Goal: Obtain resource: Obtain resource

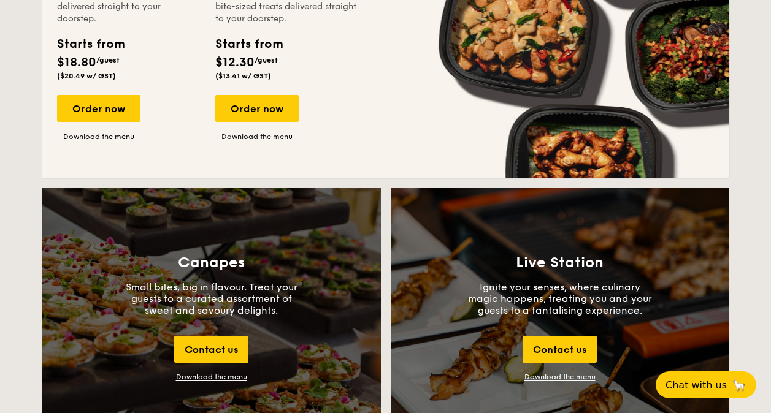
scroll to position [1042, 0]
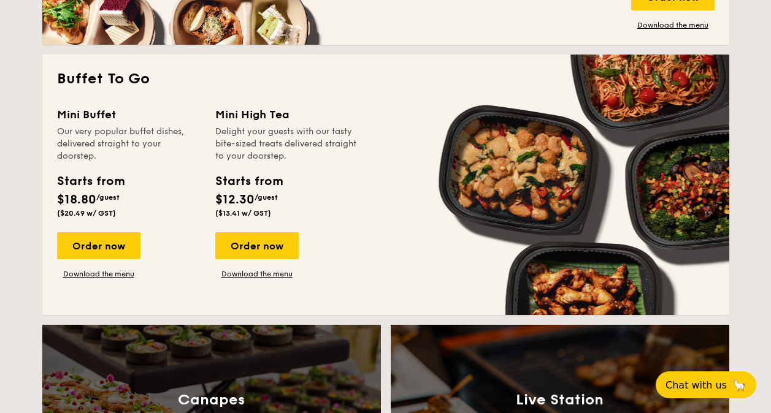
drag, startPoint x: 242, startPoint y: 119, endPoint x: 256, endPoint y: 180, distance: 62.3
click at [256, 180] on div "Mini High Tea Delight your guests with our tasty bite-sized treats delivered st…" at bounding box center [286, 164] width 143 height 116
click at [256, 180] on div "Starts from" at bounding box center [248, 181] width 67 height 18
click at [125, 117] on div "Mini Buffet" at bounding box center [128, 114] width 143 height 17
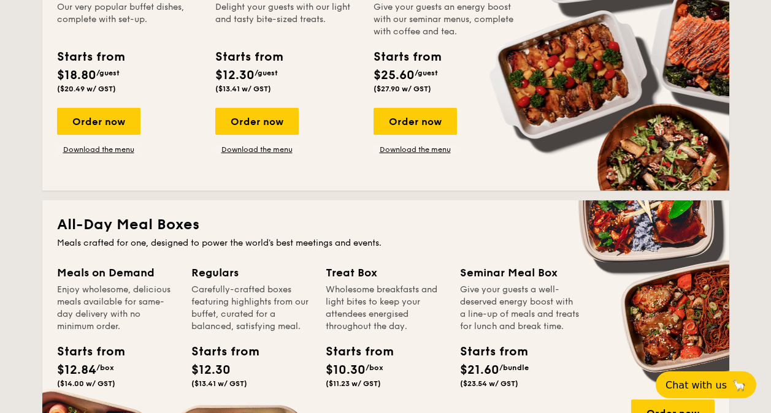
scroll to position [490, 0]
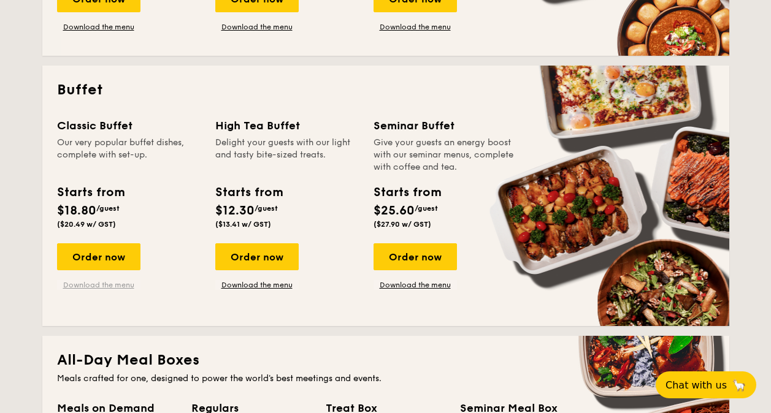
click at [111, 283] on link "Download the menu" at bounding box center [98, 285] width 83 height 10
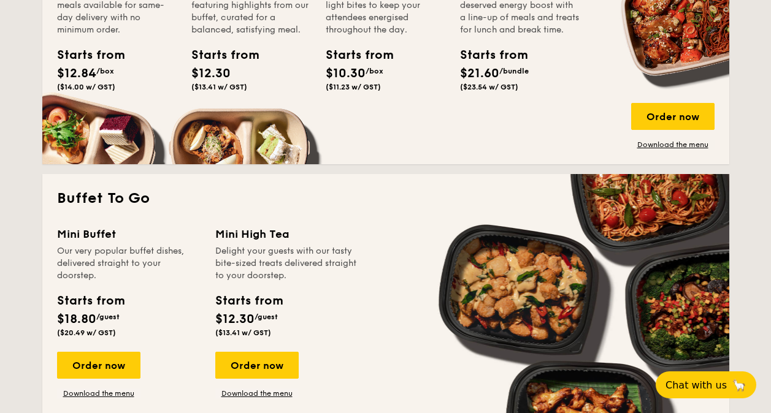
scroll to position [1103, 0]
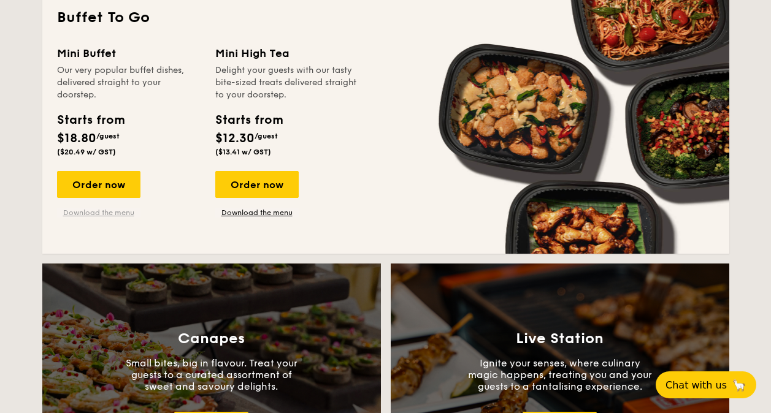
click at [104, 212] on link "Download the menu" at bounding box center [98, 213] width 83 height 10
click at [126, 210] on link "Download the menu" at bounding box center [98, 213] width 83 height 10
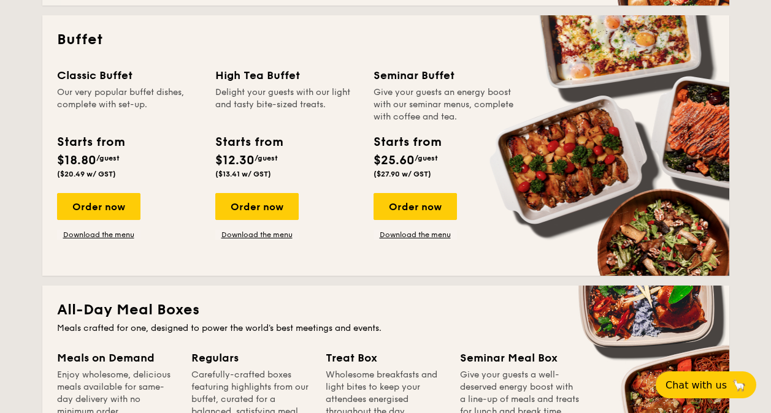
scroll to position [429, 0]
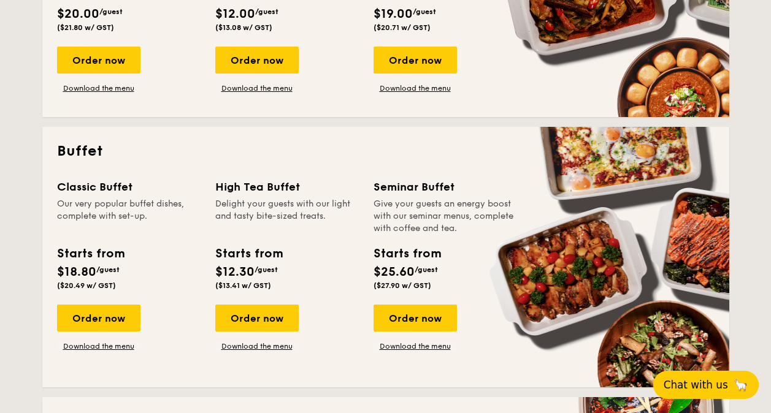
click at [739, 382] on button "Chat with us 🦙" at bounding box center [705, 385] width 105 height 28
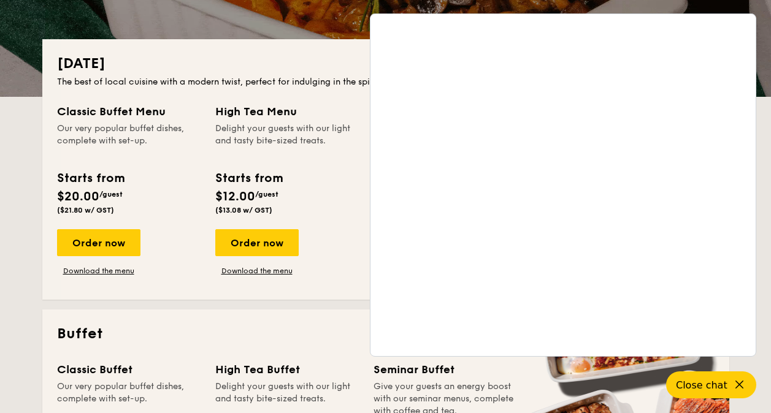
scroll to position [245, 0]
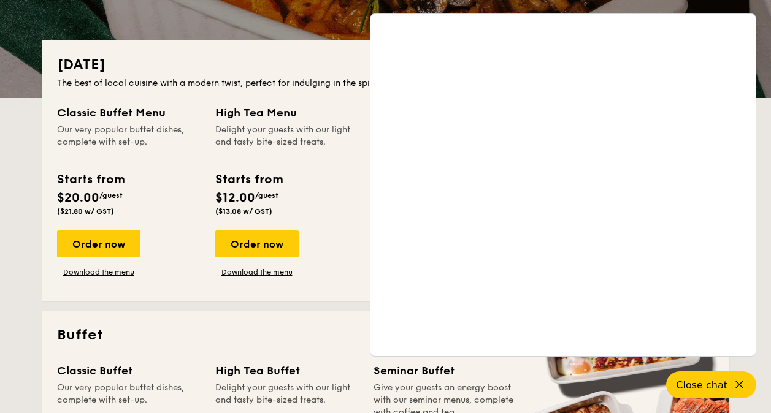
click at [162, 283] on div "Classic Buffet Menu Our very popular buffet dishes, complete with set-up. Start…" at bounding box center [385, 195] width 657 height 182
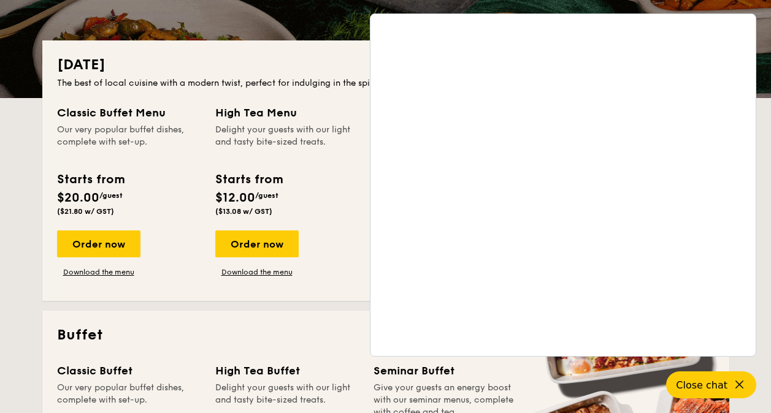
drag, startPoint x: 235, startPoint y: 130, endPoint x: 246, endPoint y: 124, distance: 12.1
click at [246, 124] on div "Delight your guests with our light and tasty bite-sized treats." at bounding box center [286, 142] width 143 height 37
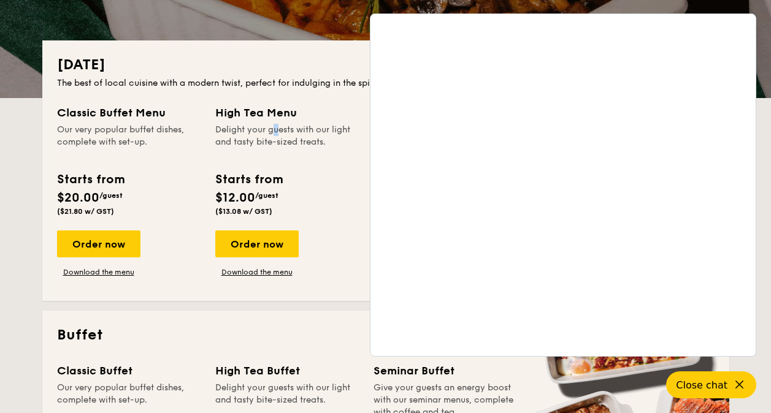
click at [282, 140] on div "Delight your guests with our light and tasty bite-sized treats." at bounding box center [286, 142] width 143 height 37
drag, startPoint x: 266, startPoint y: 120, endPoint x: 300, endPoint y: 177, distance: 66.6
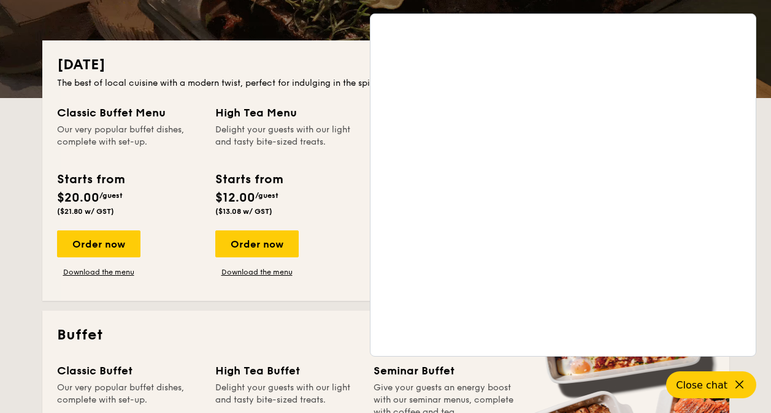
click at [300, 177] on div "High Tea Menu Delight your guests with our light and tasty bite-sized treats. S…" at bounding box center [286, 162] width 143 height 116
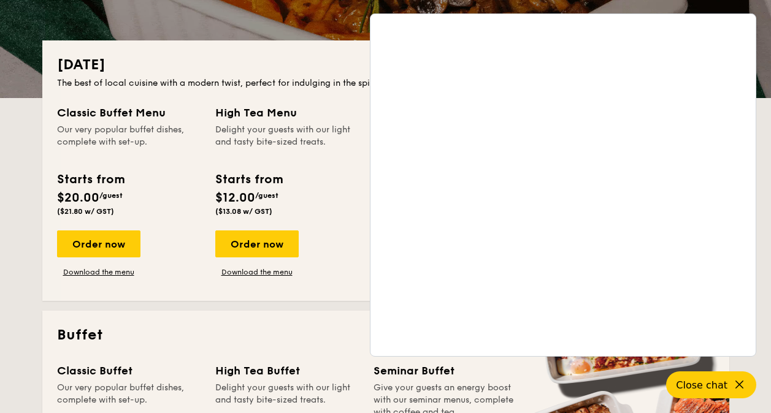
click at [300, 175] on div "Starts from $12.00 /guest ($13.08 w/ GST)" at bounding box center [286, 195] width 153 height 50
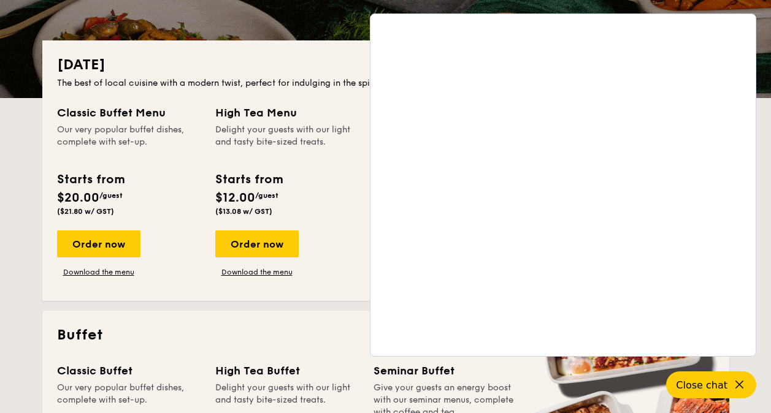
drag, startPoint x: 110, startPoint y: 114, endPoint x: 139, endPoint y: 162, distance: 56.0
click at [150, 180] on div "Classic Buffet Menu Our very popular buffet dishes, complete with set-up. Start…" at bounding box center [128, 162] width 143 height 116
click at [150, 178] on div "Starts from $20.00 /guest ($21.80 w/ GST)" at bounding box center [128, 195] width 153 height 50
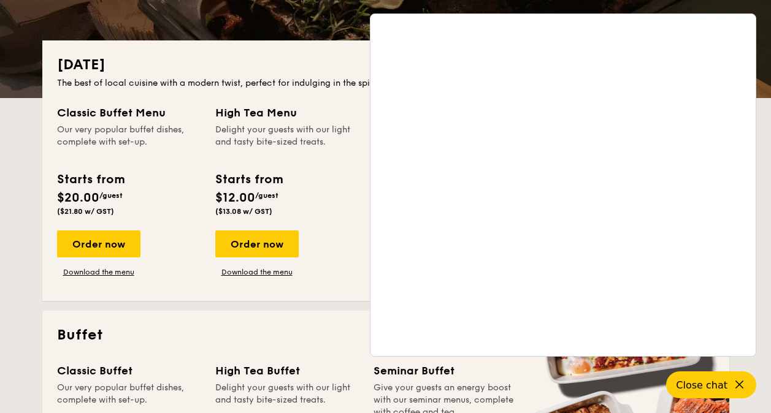
click at [336, 181] on div "Starts from $12.00 /guest ($13.08 w/ GST)" at bounding box center [286, 195] width 153 height 50
click at [275, 147] on div "Delight your guests with our light and tasty bite-sized treats." at bounding box center [286, 142] width 143 height 37
